Goal: Task Accomplishment & Management: Manage account settings

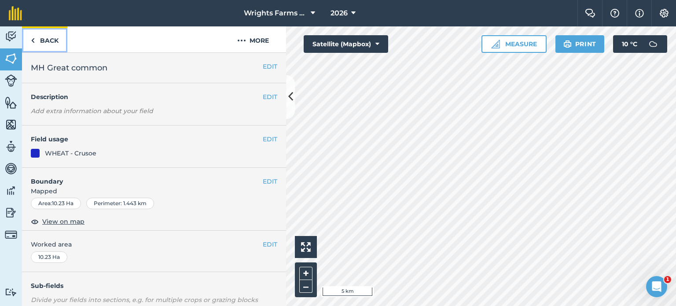
click at [48, 39] on link "Back" at bounding box center [44, 39] width 45 height 26
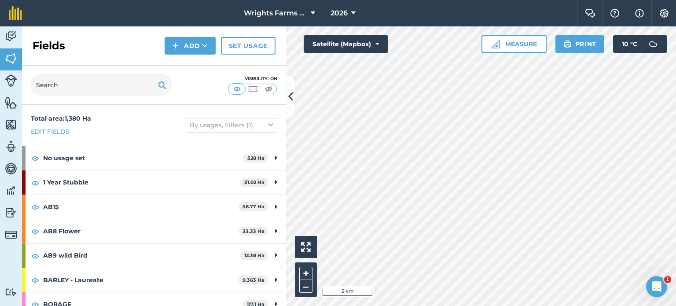
click at [170, 70] on div "Visibility: On" at bounding box center [154, 85] width 264 height 39
click at [340, 12] on span "2026" at bounding box center [338, 13] width 17 height 11
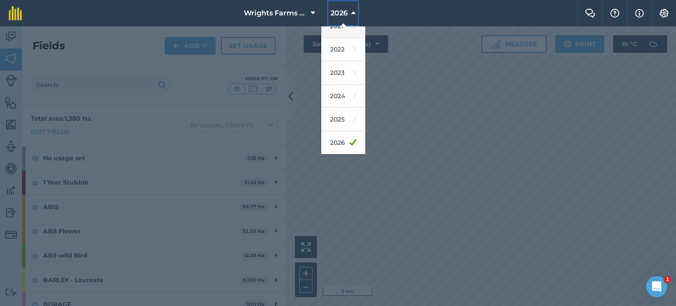
scroll to position [107, 0]
click at [344, 114] on link "2025" at bounding box center [343, 117] width 44 height 23
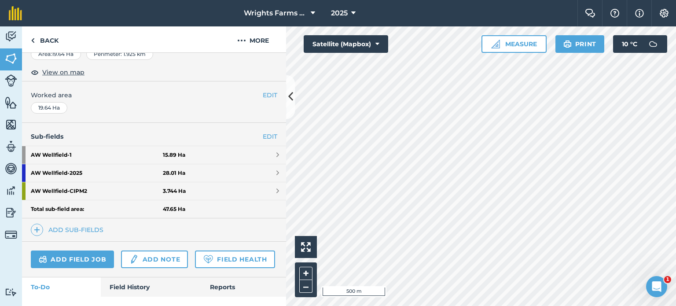
scroll to position [190, 0]
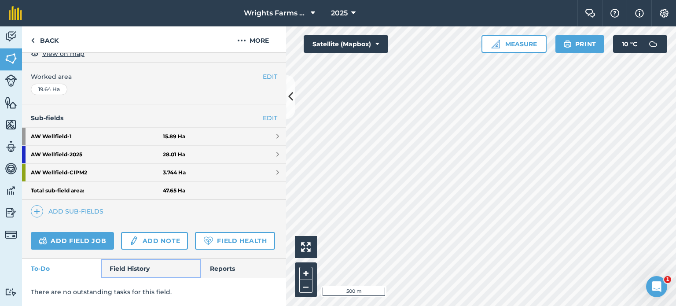
click at [118, 275] on link "Field History" at bounding box center [151, 268] width 100 height 19
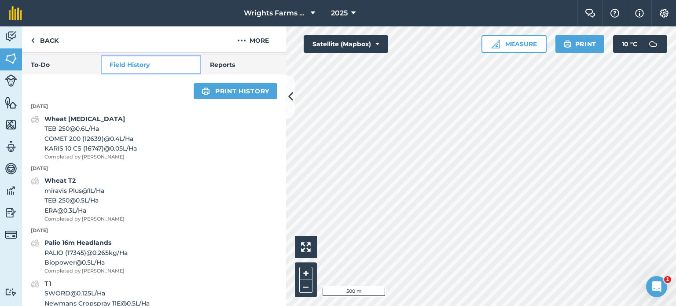
scroll to position [369, 0]
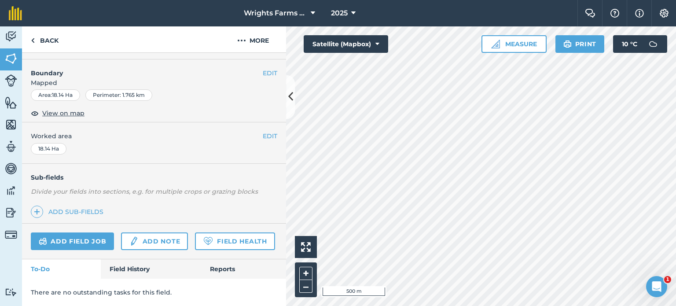
scroll to position [132, 0]
click at [145, 272] on link "Field History" at bounding box center [151, 268] width 100 height 19
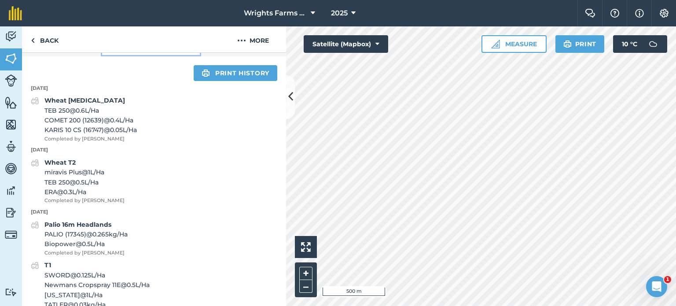
scroll to position [299, 0]
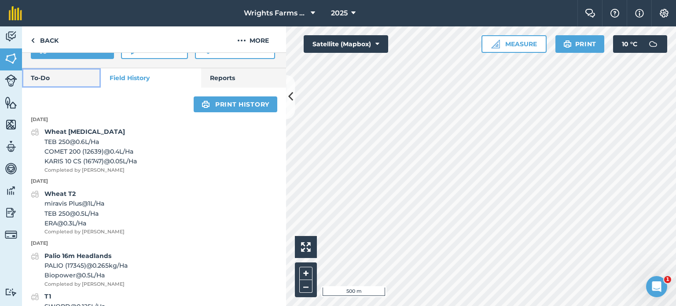
click at [59, 88] on link "To-Do" at bounding box center [61, 77] width 79 height 19
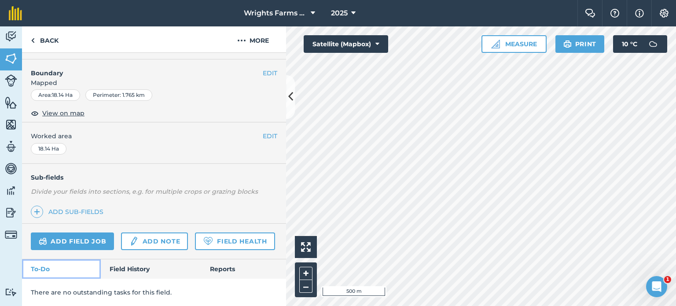
scroll to position [132, 0]
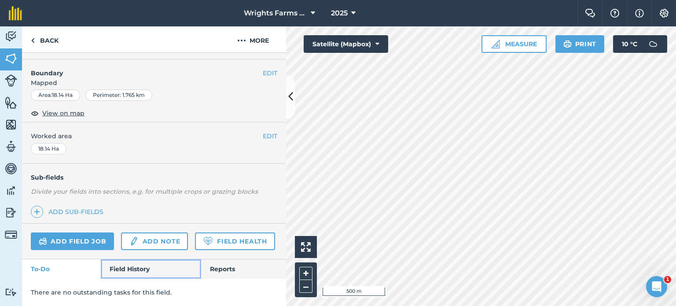
click at [146, 270] on link "Field History" at bounding box center [151, 268] width 100 height 19
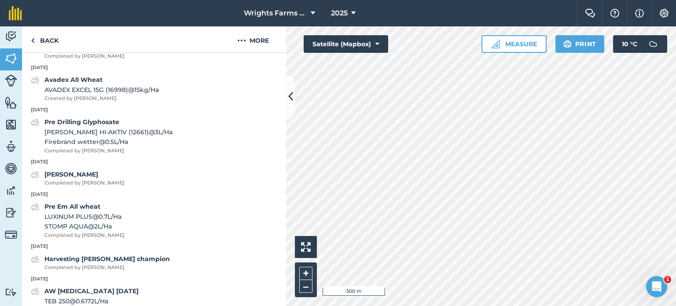
scroll to position [671, 0]
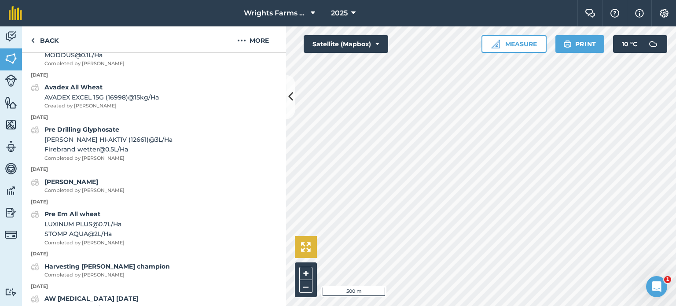
scroll to position [132, 0]
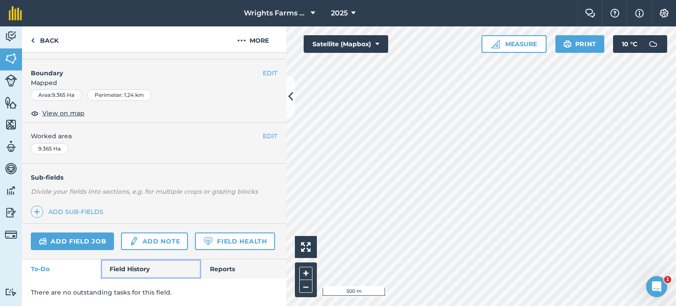
click at [127, 261] on link "Field History" at bounding box center [151, 268] width 100 height 19
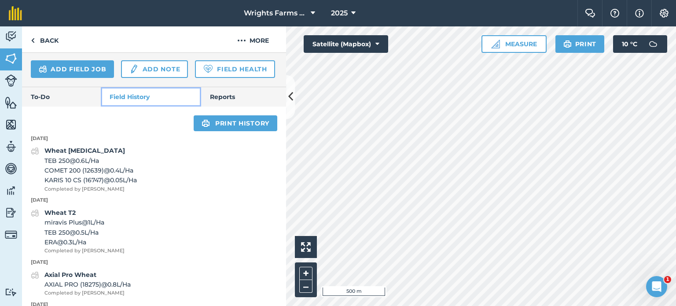
scroll to position [250, 0]
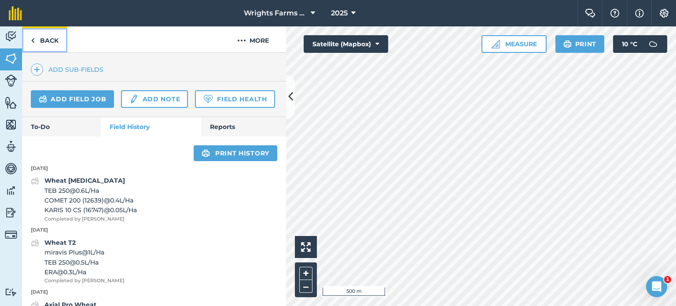
click at [44, 42] on link "Back" at bounding box center [44, 39] width 45 height 26
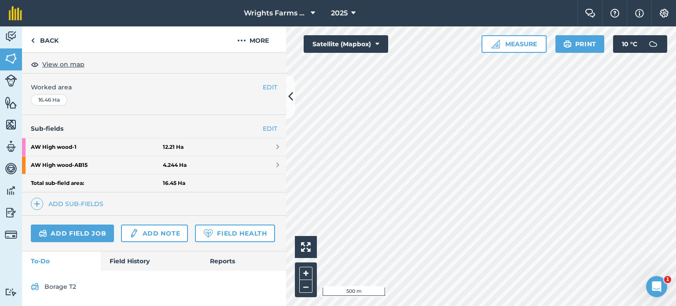
scroll to position [180, 0]
click at [146, 258] on link "Field History" at bounding box center [151, 260] width 100 height 19
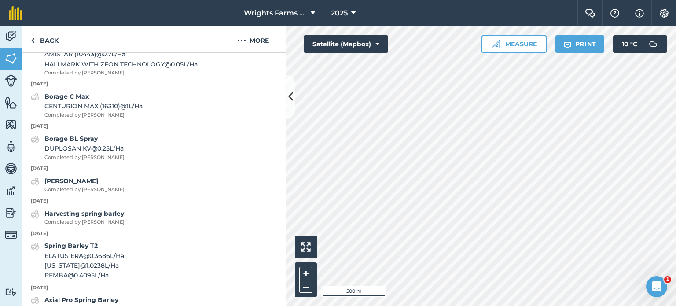
scroll to position [422, 0]
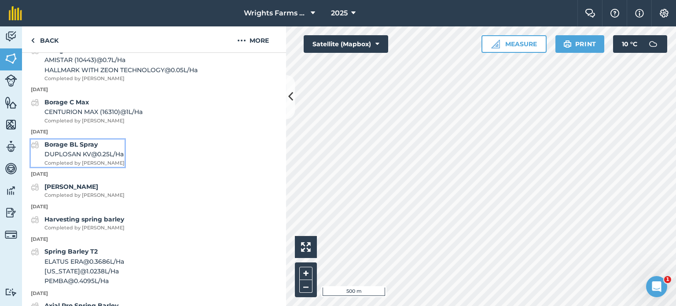
click at [76, 148] on strong "Borage BL Spray" at bounding box center [70, 144] width 53 height 8
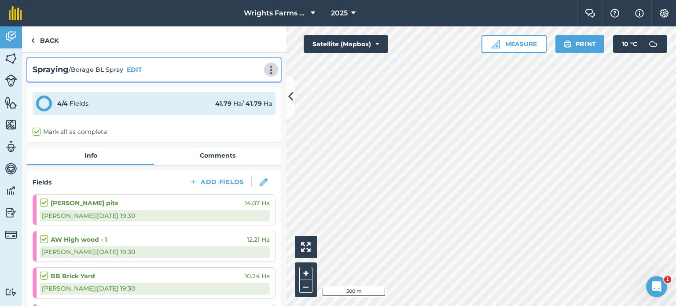
click at [269, 70] on img at bounding box center [271, 70] width 11 height 9
click at [240, 108] on link "Delete" at bounding box center [252, 110] width 56 height 18
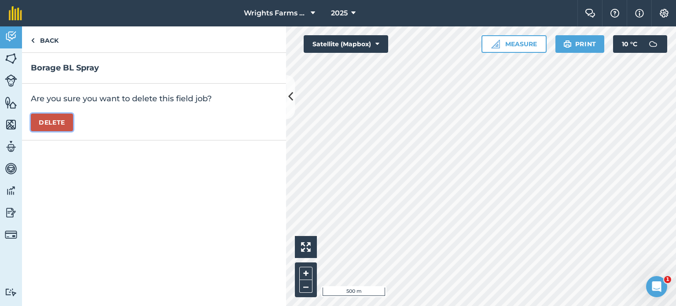
click at [55, 124] on button "Delete" at bounding box center [52, 123] width 42 height 18
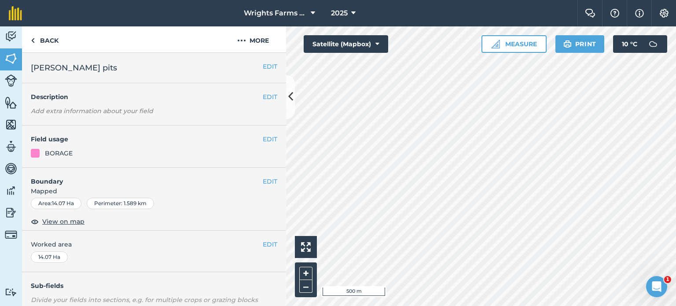
scroll to position [139, 0]
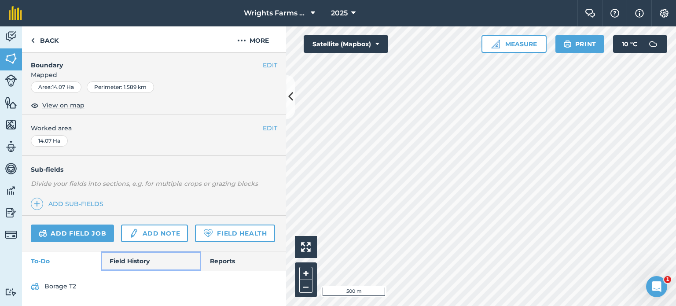
click at [128, 262] on link "Field History" at bounding box center [151, 260] width 100 height 19
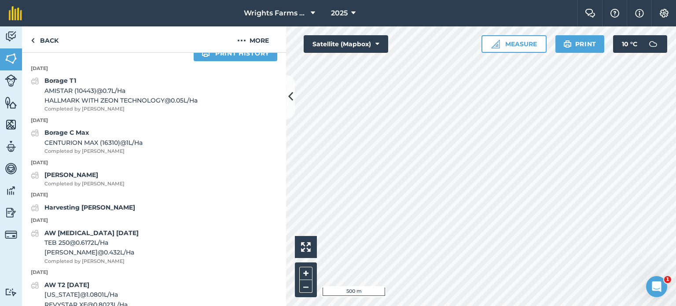
scroll to position [345, 0]
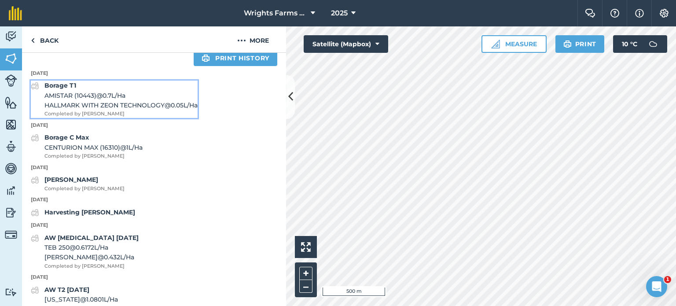
click at [120, 110] on span "HALLMARK WITH ZEON TECHNOLOGY @ 0.05 L / Ha" at bounding box center [120, 105] width 153 height 10
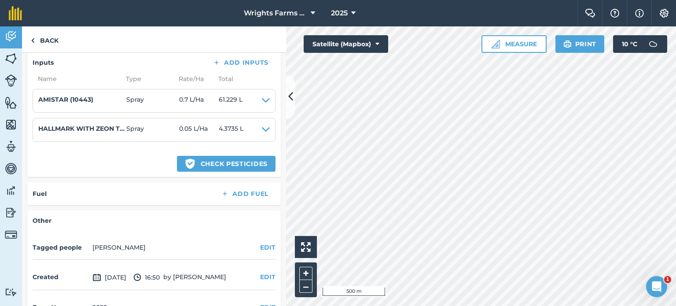
scroll to position [451, 0]
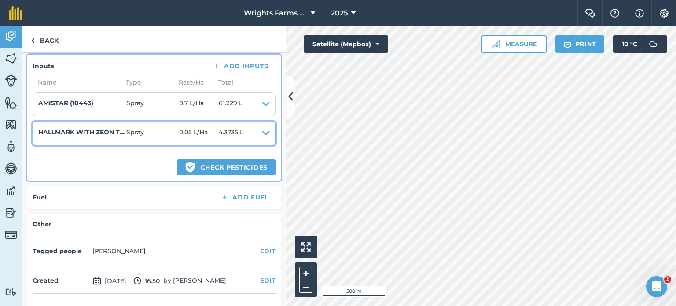
click at [262, 132] on icon at bounding box center [266, 133] width 8 height 12
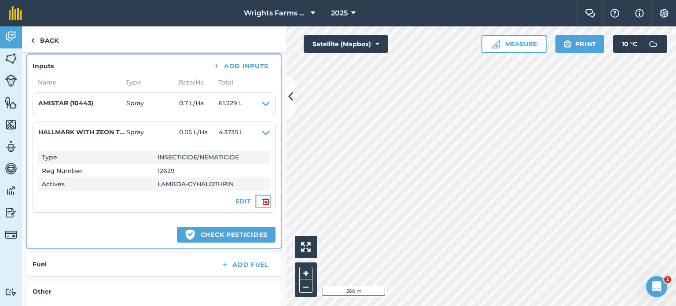
click at [262, 200] on img at bounding box center [266, 201] width 8 height 11
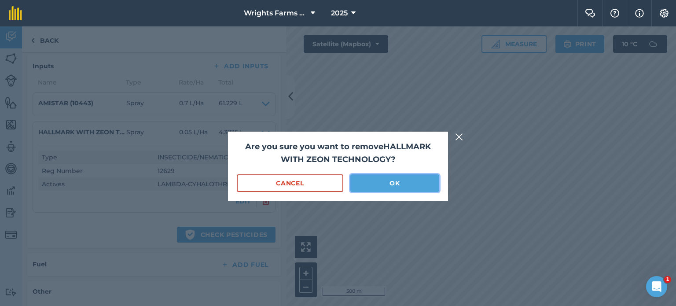
click at [415, 186] on button "OK" at bounding box center [394, 183] width 89 height 18
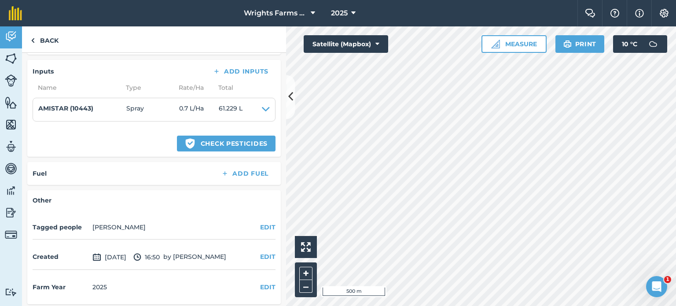
scroll to position [447, 0]
click at [33, 37] on img at bounding box center [33, 40] width 4 height 11
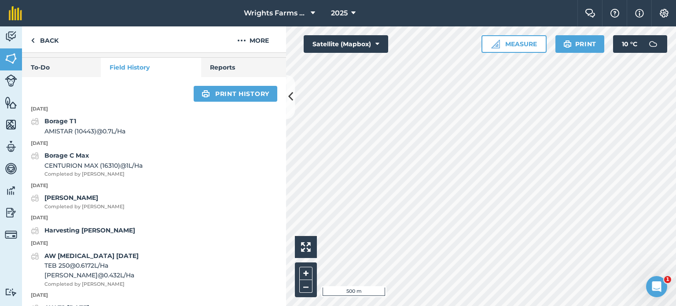
scroll to position [308, 0]
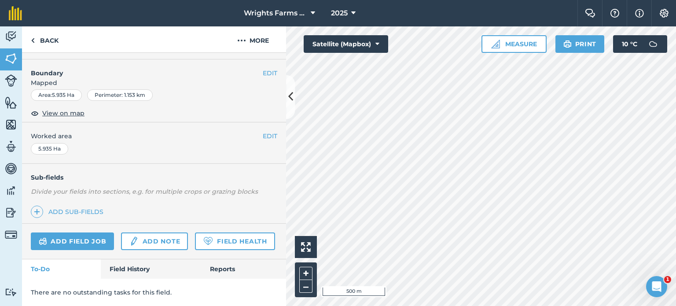
scroll to position [132, 0]
click at [139, 267] on link "Field History" at bounding box center [151, 268] width 100 height 19
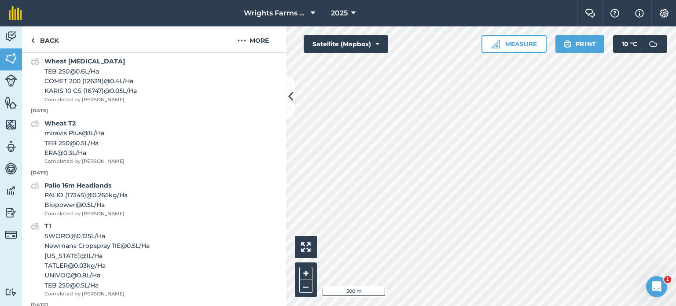
scroll to position [371, 0]
click at [90, 147] on span "TEB 250 @ 0.5 L / Ha" at bounding box center [84, 142] width 80 height 10
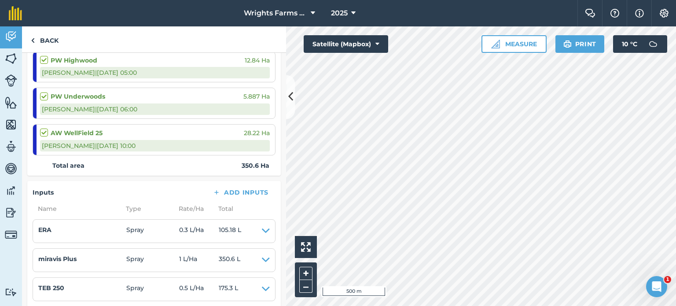
scroll to position [1237, 0]
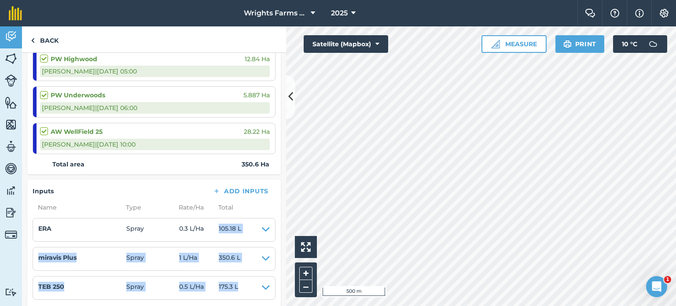
drag, startPoint x: 206, startPoint y: 215, endPoint x: 258, endPoint y: 281, distance: 84.3
click at [258, 281] on ul "ERA Spray 0.3 L / Ha 105.18 L Type FUNGICIDE Reg Number 19792 Actives PROTHIOCO…" at bounding box center [154, 259] width 243 height 82
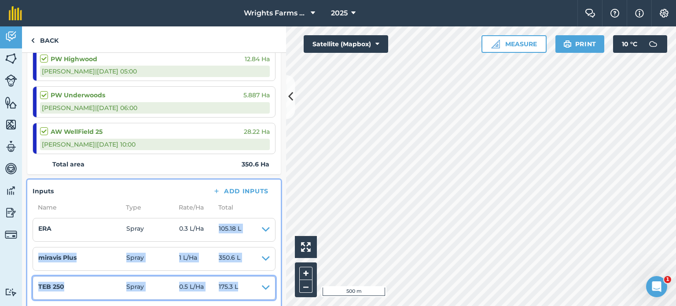
click at [262, 282] on icon at bounding box center [266, 288] width 8 height 12
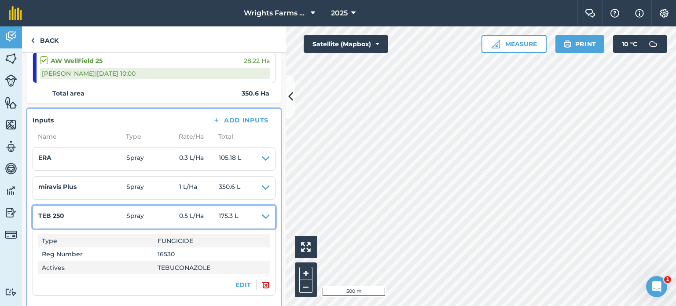
scroll to position [1308, 0]
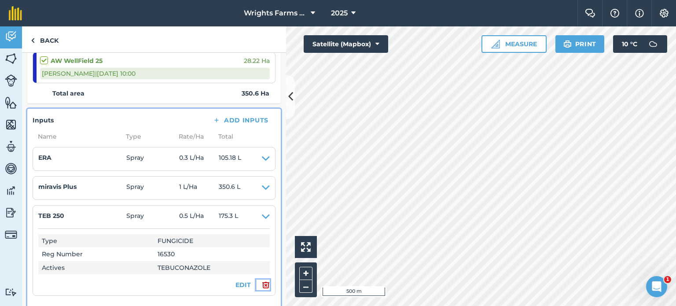
click at [262, 279] on img at bounding box center [266, 284] width 8 height 11
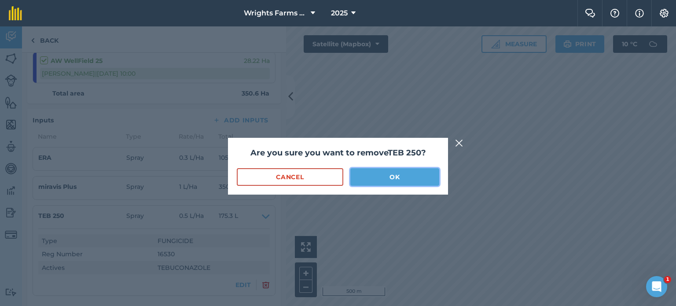
click at [392, 177] on button "OK" at bounding box center [394, 177] width 89 height 18
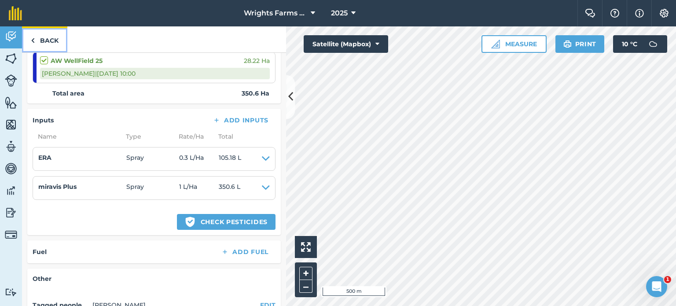
click at [62, 41] on link "Back" at bounding box center [44, 39] width 45 height 26
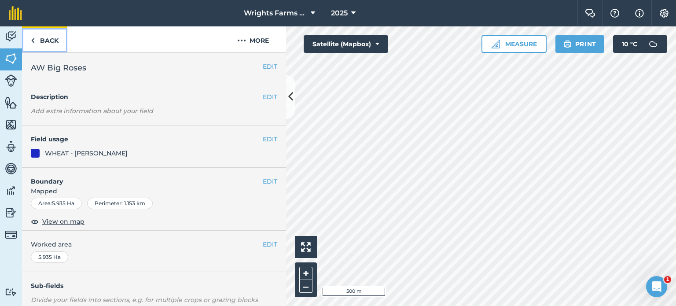
click at [47, 38] on link "Back" at bounding box center [44, 39] width 45 height 26
